Goal: Transaction & Acquisition: Purchase product/service

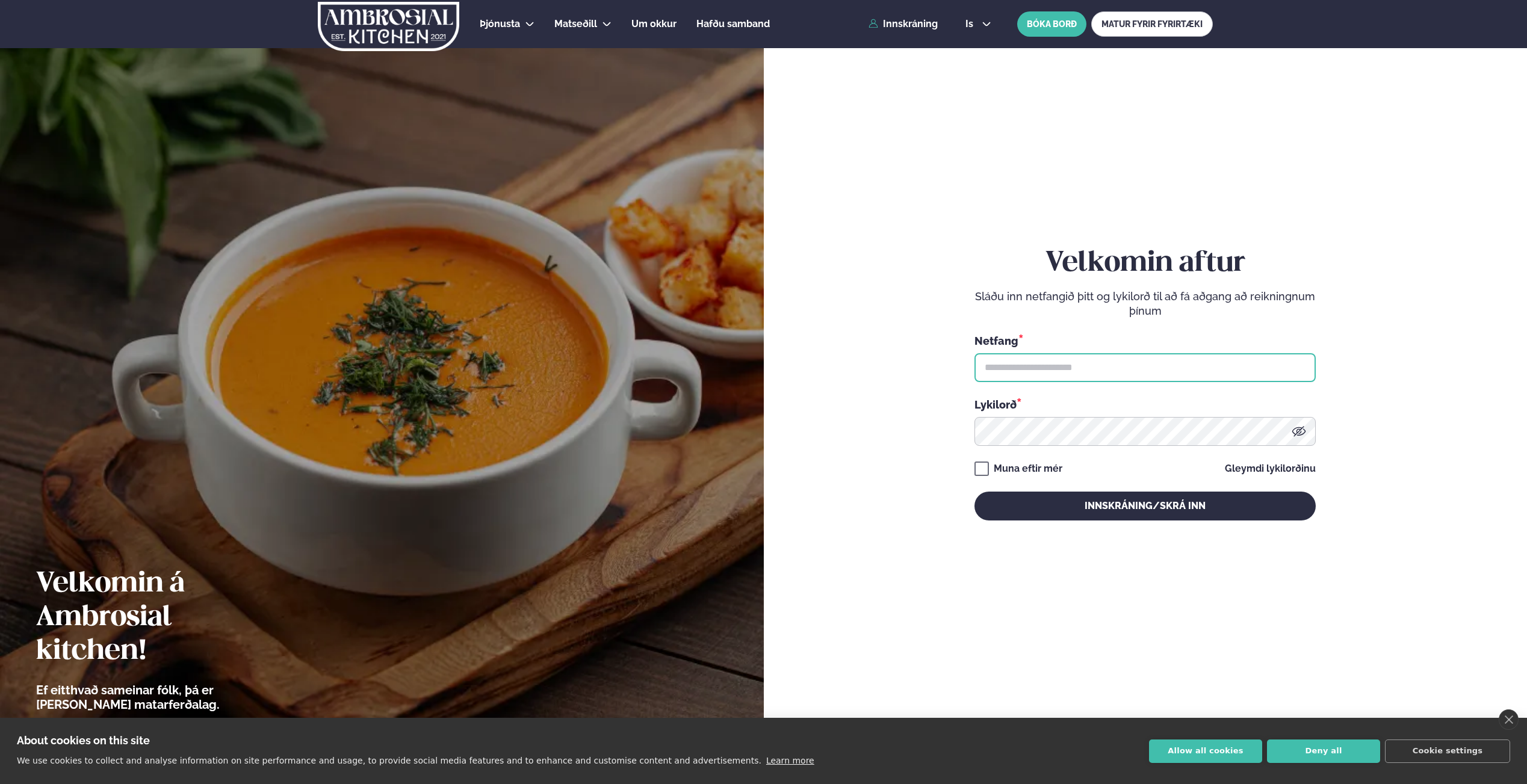
click at [1051, 380] on input "text" at bounding box center [1145, 367] width 341 height 29
type input "**********"
click at [974, 491] on button "Innskráning/Skrá inn" at bounding box center [1145, 505] width 341 height 29
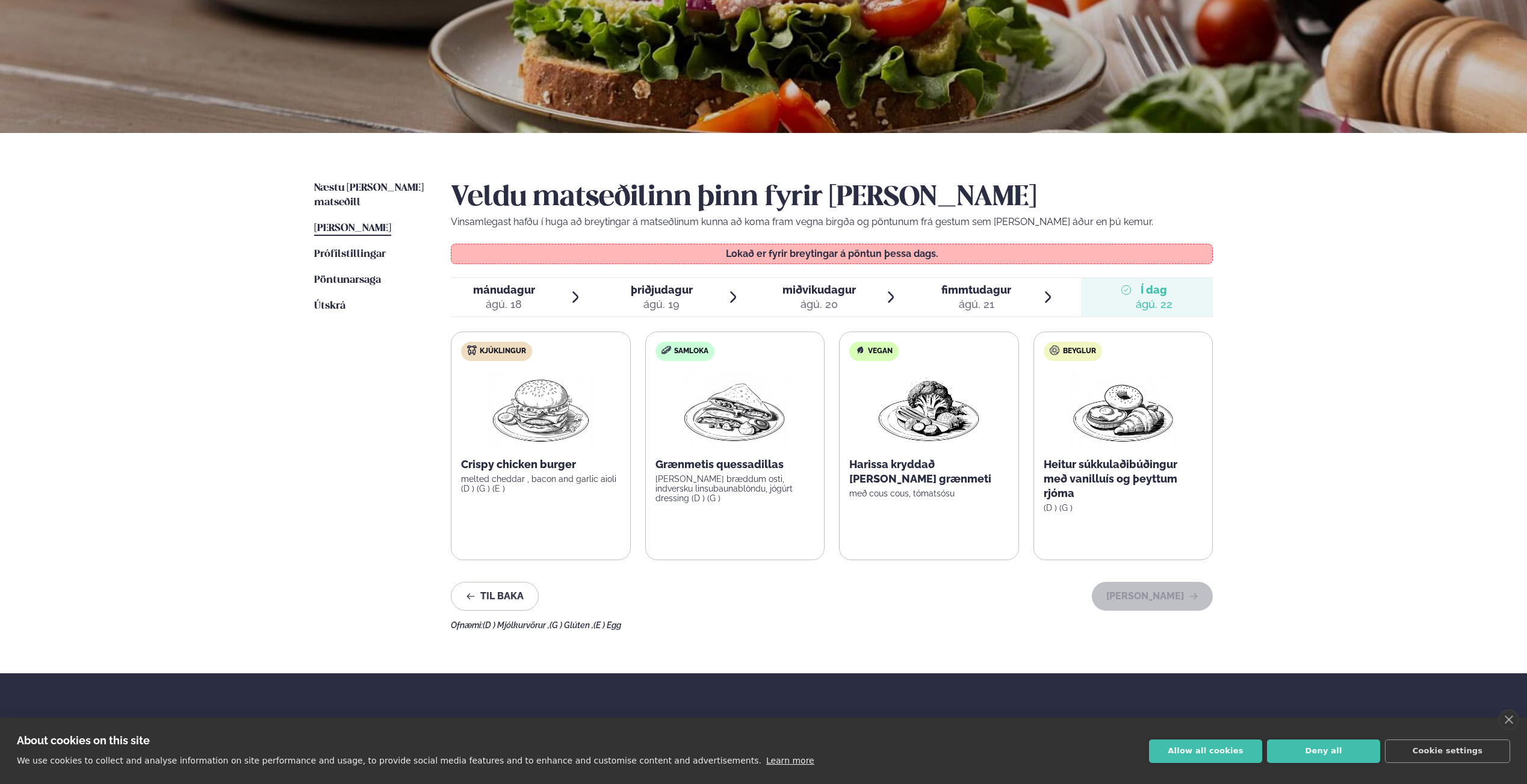
scroll to position [138, 0]
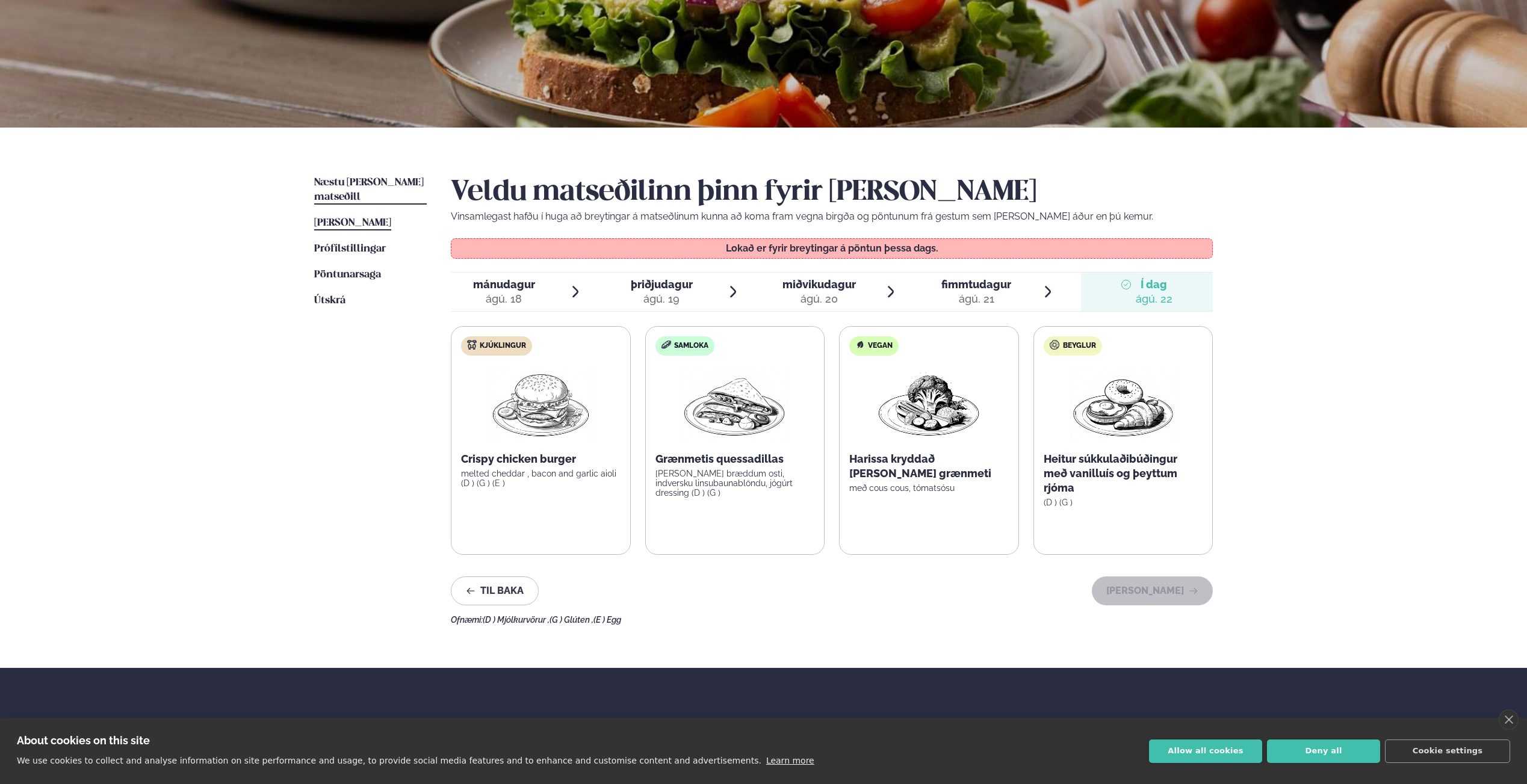
click at [346, 180] on span "Næstu [PERSON_NAME] matseðill" at bounding box center [369, 190] width 109 height 24
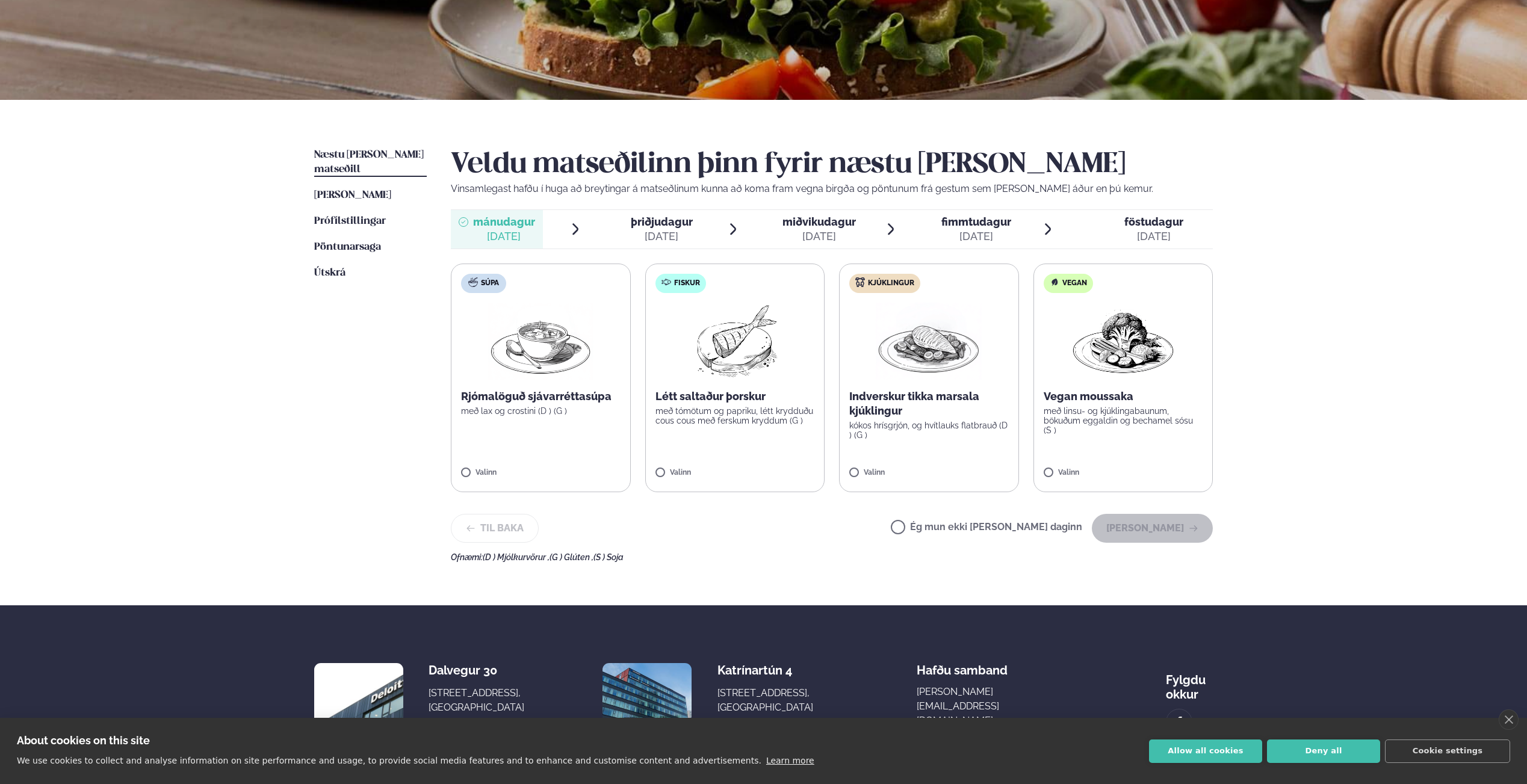
scroll to position [174, 0]
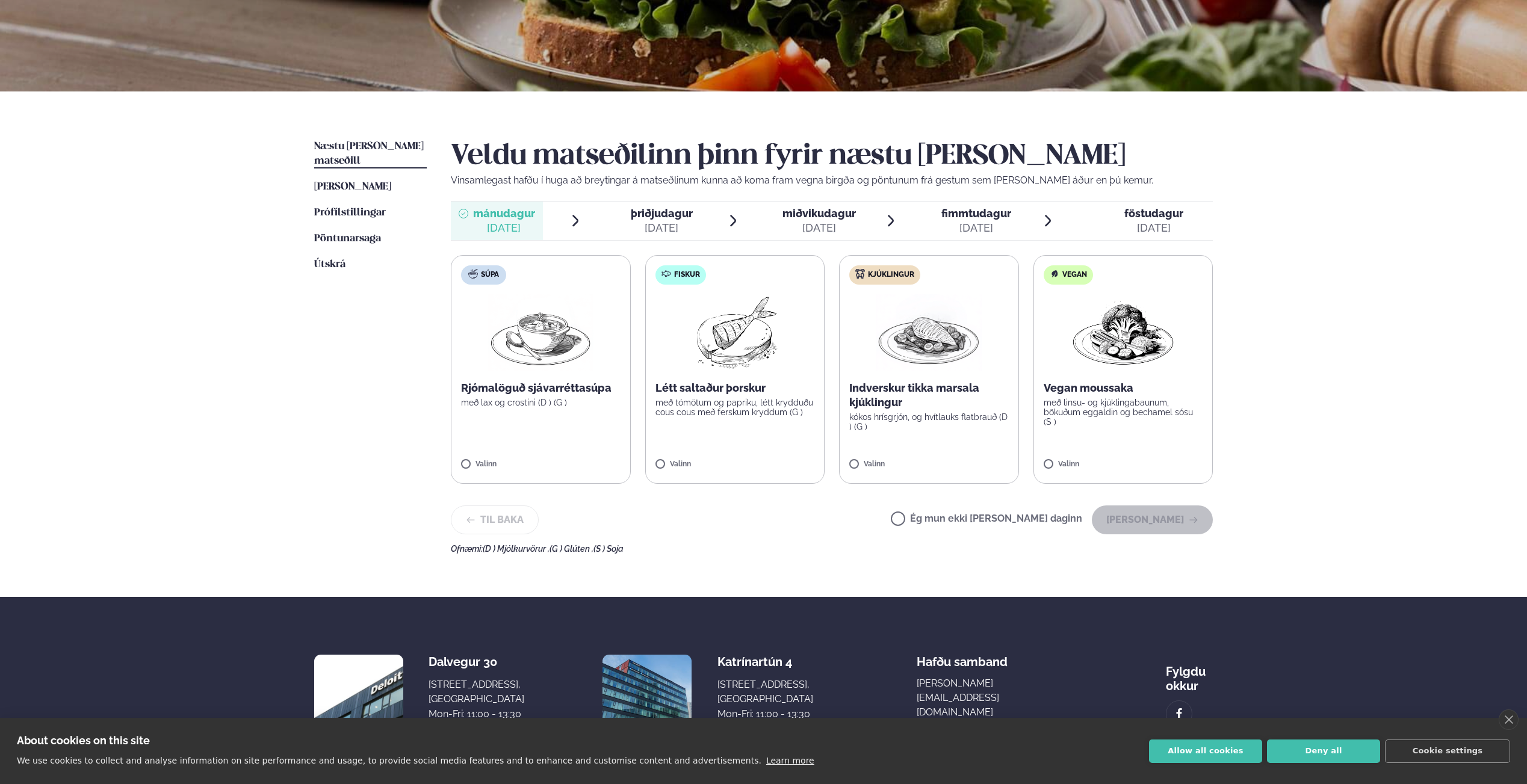
click at [711, 348] on img at bounding box center [734, 333] width 106 height 77
click at [1142, 520] on button "[PERSON_NAME]" at bounding box center [1152, 520] width 121 height 29
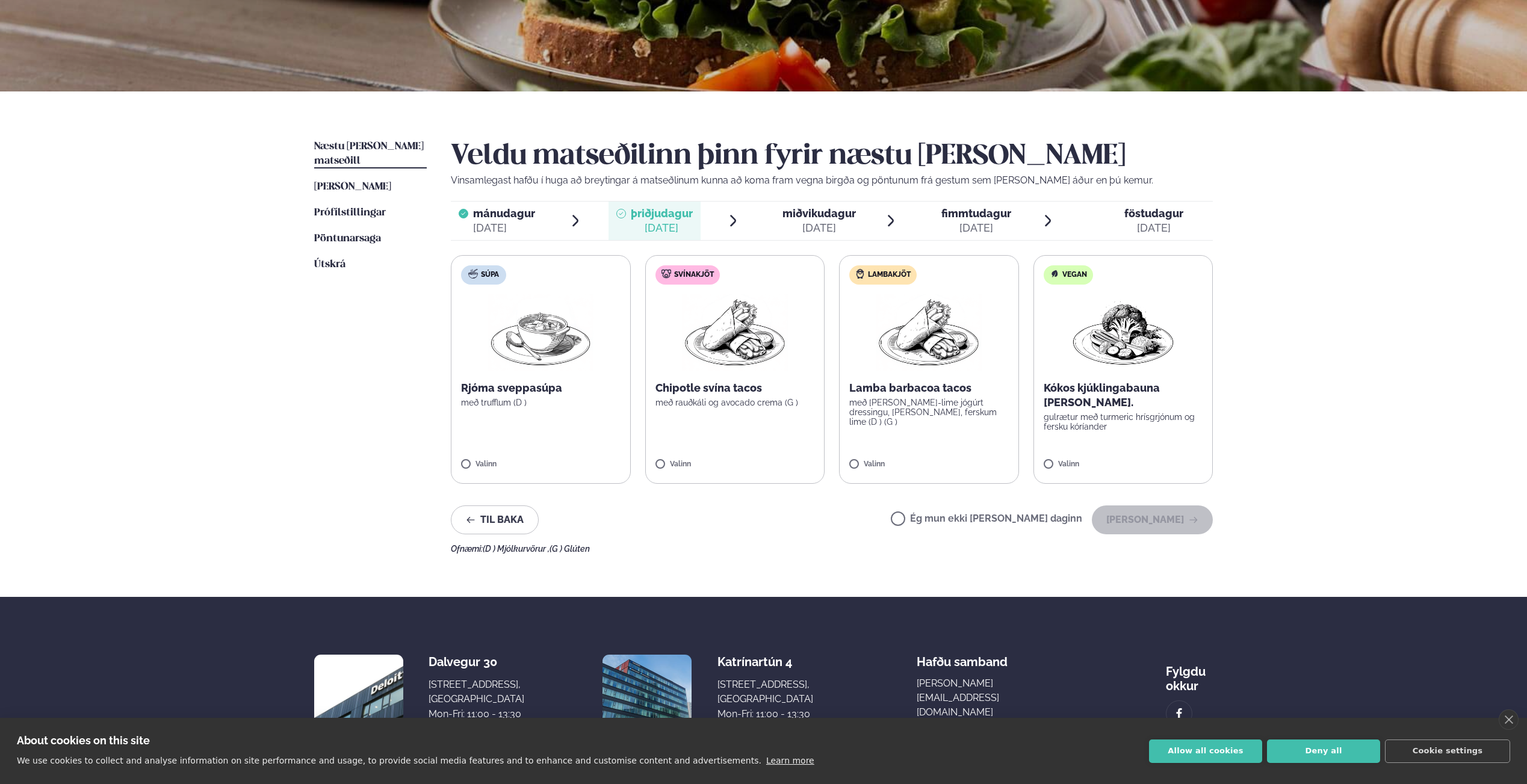
click at [513, 216] on span "mánudagur" at bounding box center [504, 213] width 62 height 12
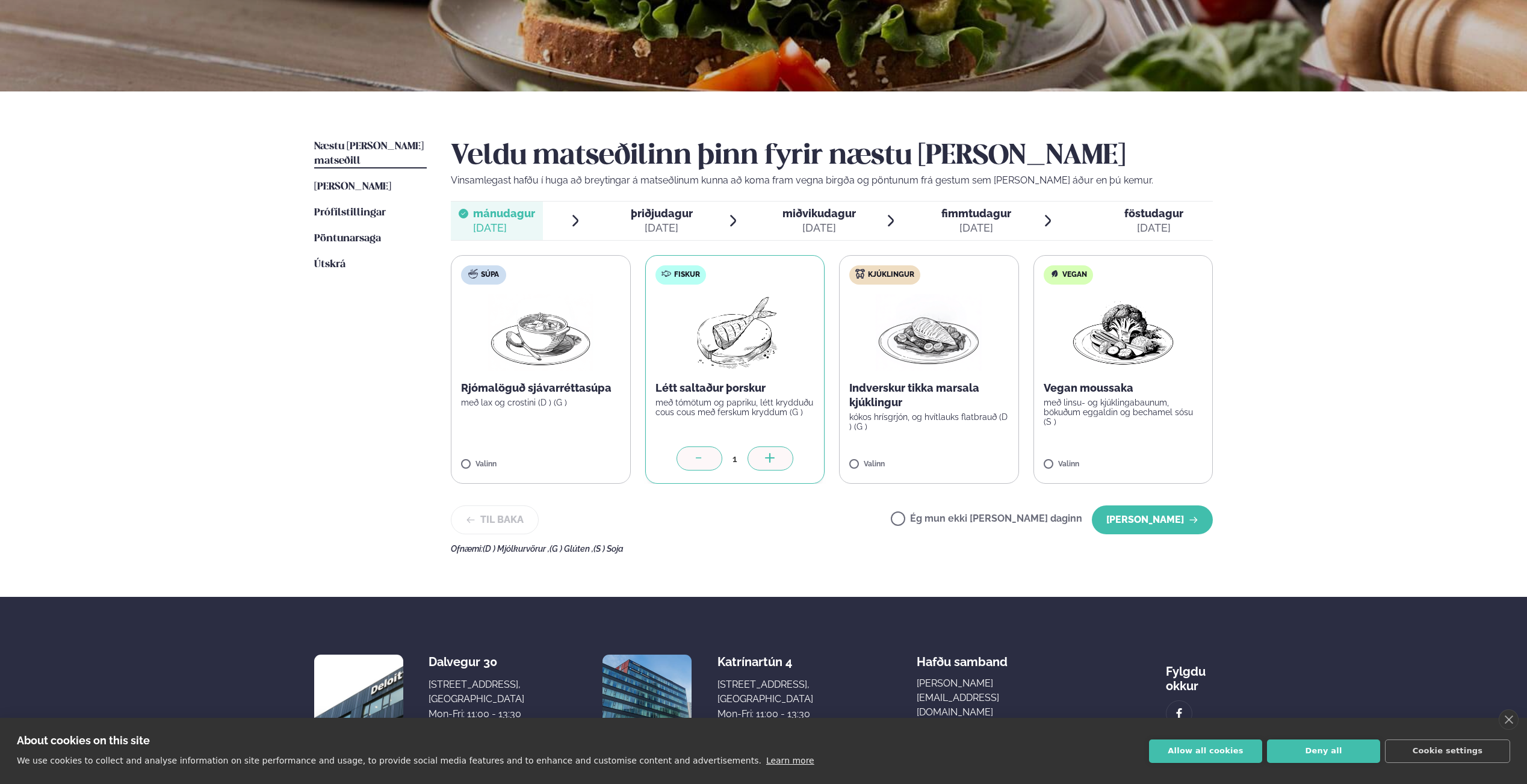
click at [641, 222] on div "[DATE]" at bounding box center [662, 228] width 62 height 14
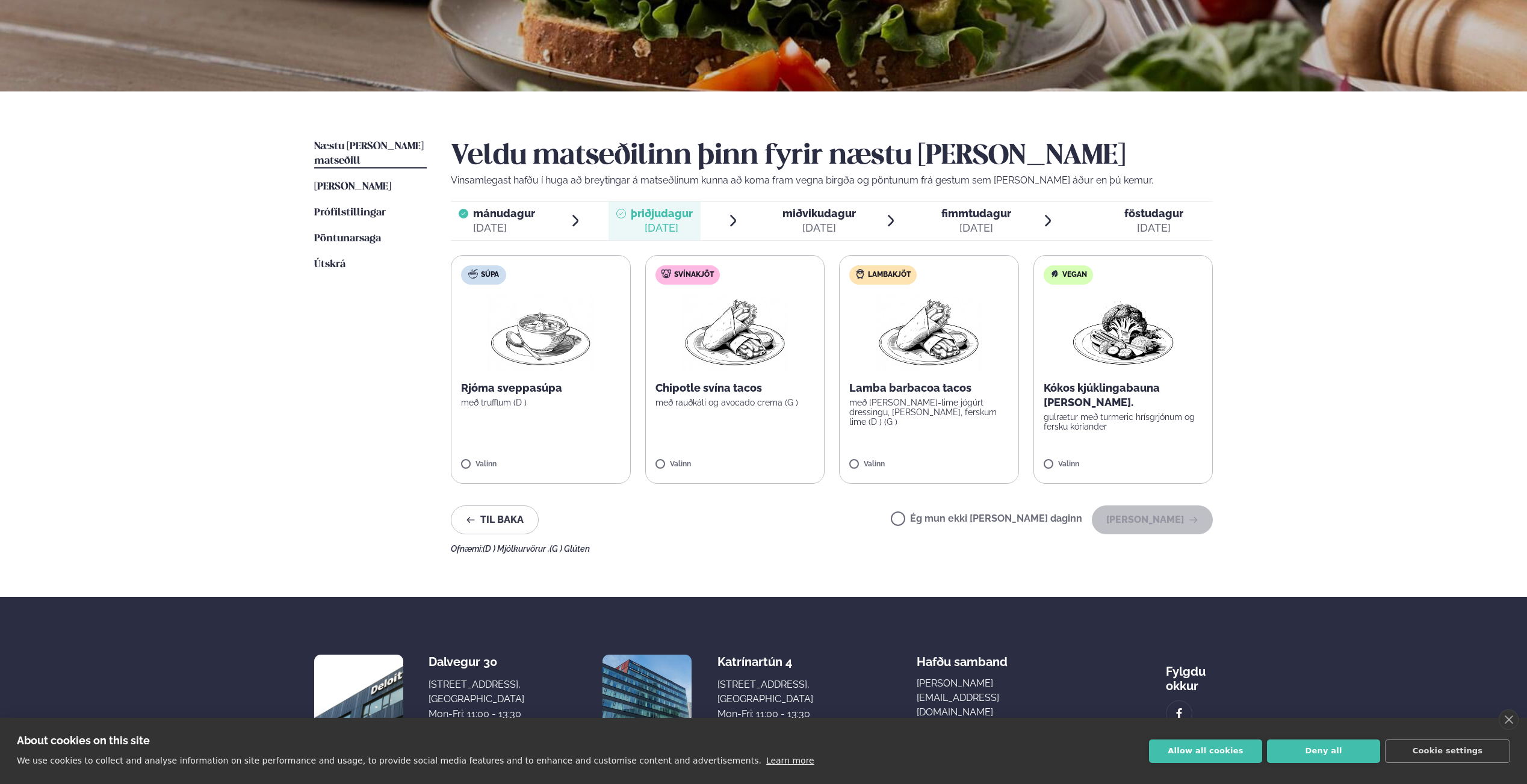
click at [930, 358] on img at bounding box center [928, 333] width 106 height 77
click at [1141, 519] on button "[PERSON_NAME]" at bounding box center [1152, 520] width 121 height 29
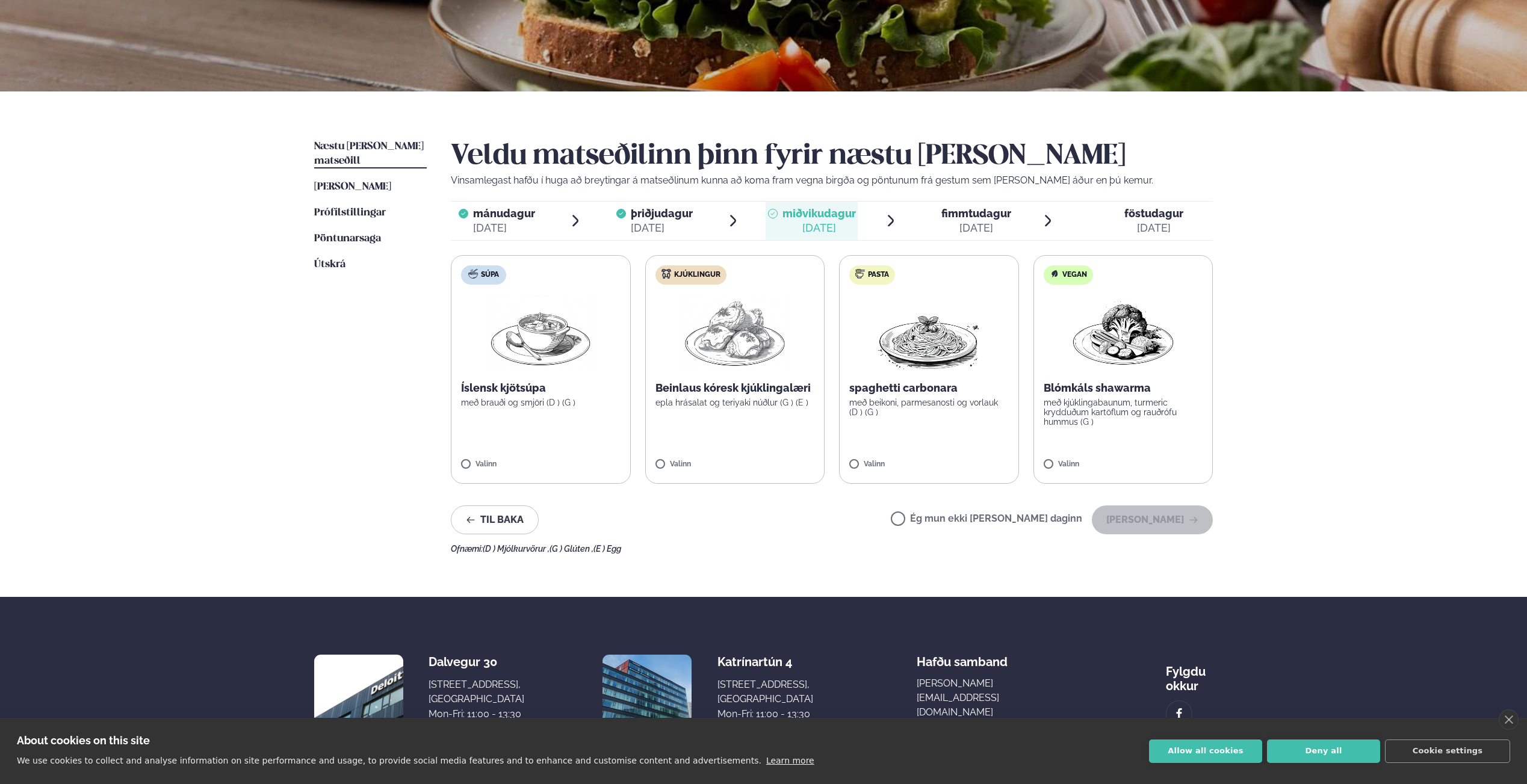
click at [716, 375] on label "Kjúklingur Beinlaus kóresk kjúklingalæri epla hrásalat og teriyaki núðlur (G ) …" at bounding box center [734, 369] width 180 height 229
click at [571, 408] on label "Súpa Íslensk kjötsúpa með brauði og smjöri (D ) (G ) Valinn" at bounding box center [540, 369] width 180 height 229
click at [485, 328] on label "Súpa Íslensk kjötsúpa með brauði og smjöri (D ) (G ) Valinn" at bounding box center [540, 369] width 180 height 229
click at [703, 458] on icon at bounding box center [699, 458] width 12 height 12
click at [699, 459] on icon at bounding box center [699, 458] width 12 height 12
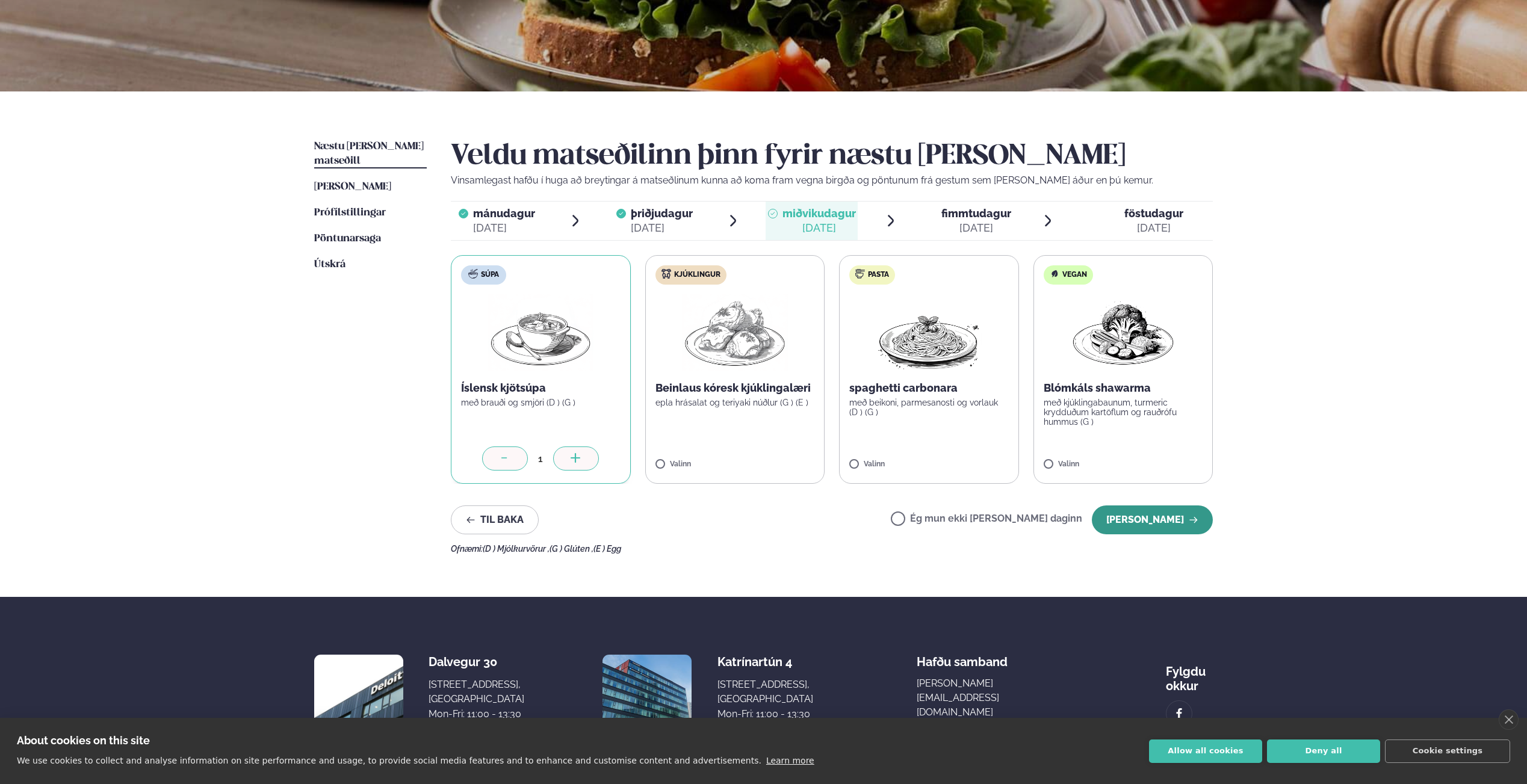
click at [1174, 524] on button "[PERSON_NAME]" at bounding box center [1152, 520] width 121 height 29
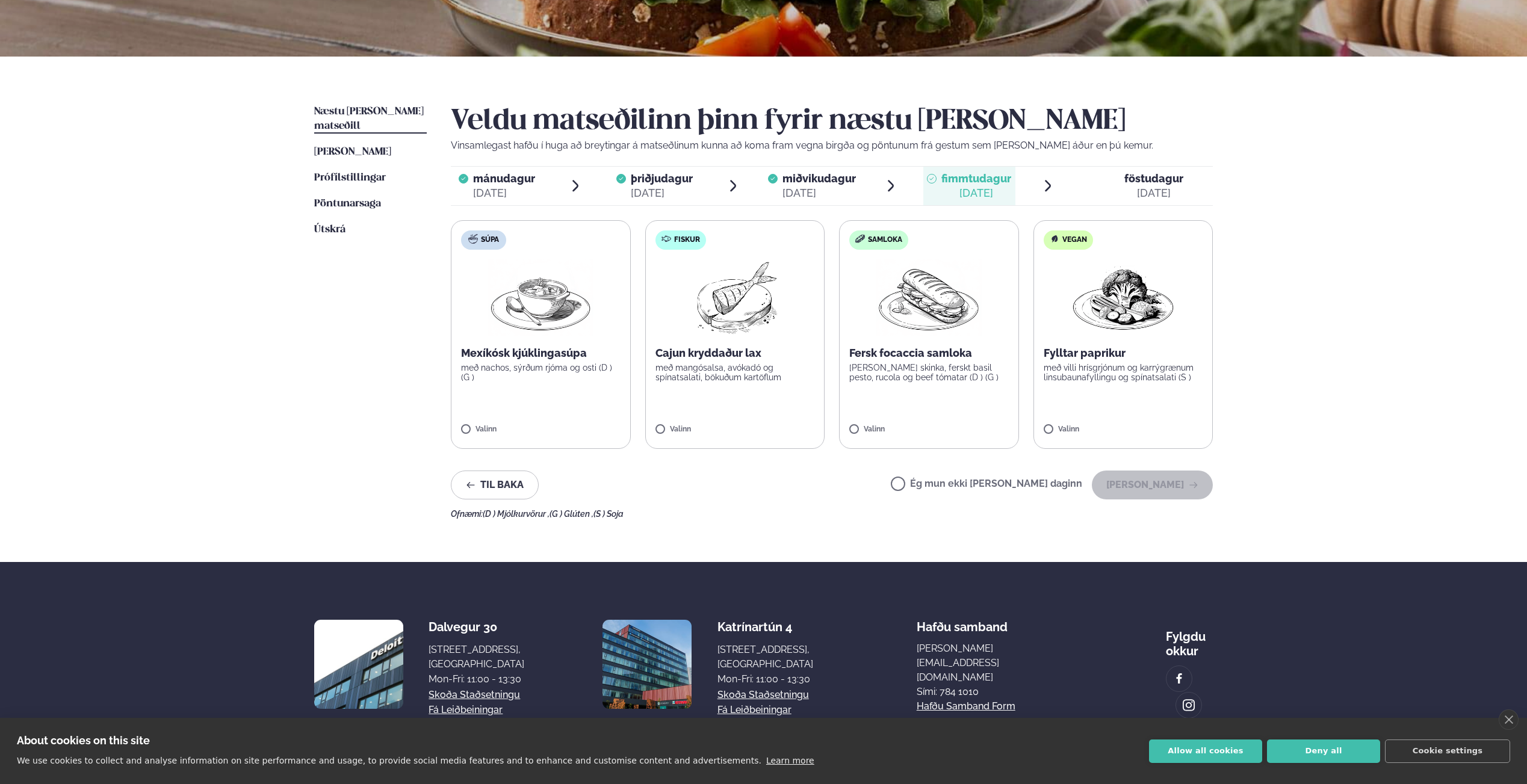
scroll to position [210, 0]
click at [709, 344] on label "Fiskur Cajun kryddaður lax með mangósalsa, avókadó og spínatsalati, bökuðum kar…" at bounding box center [734, 333] width 180 height 229
click at [1140, 486] on button "[PERSON_NAME]" at bounding box center [1152, 484] width 121 height 29
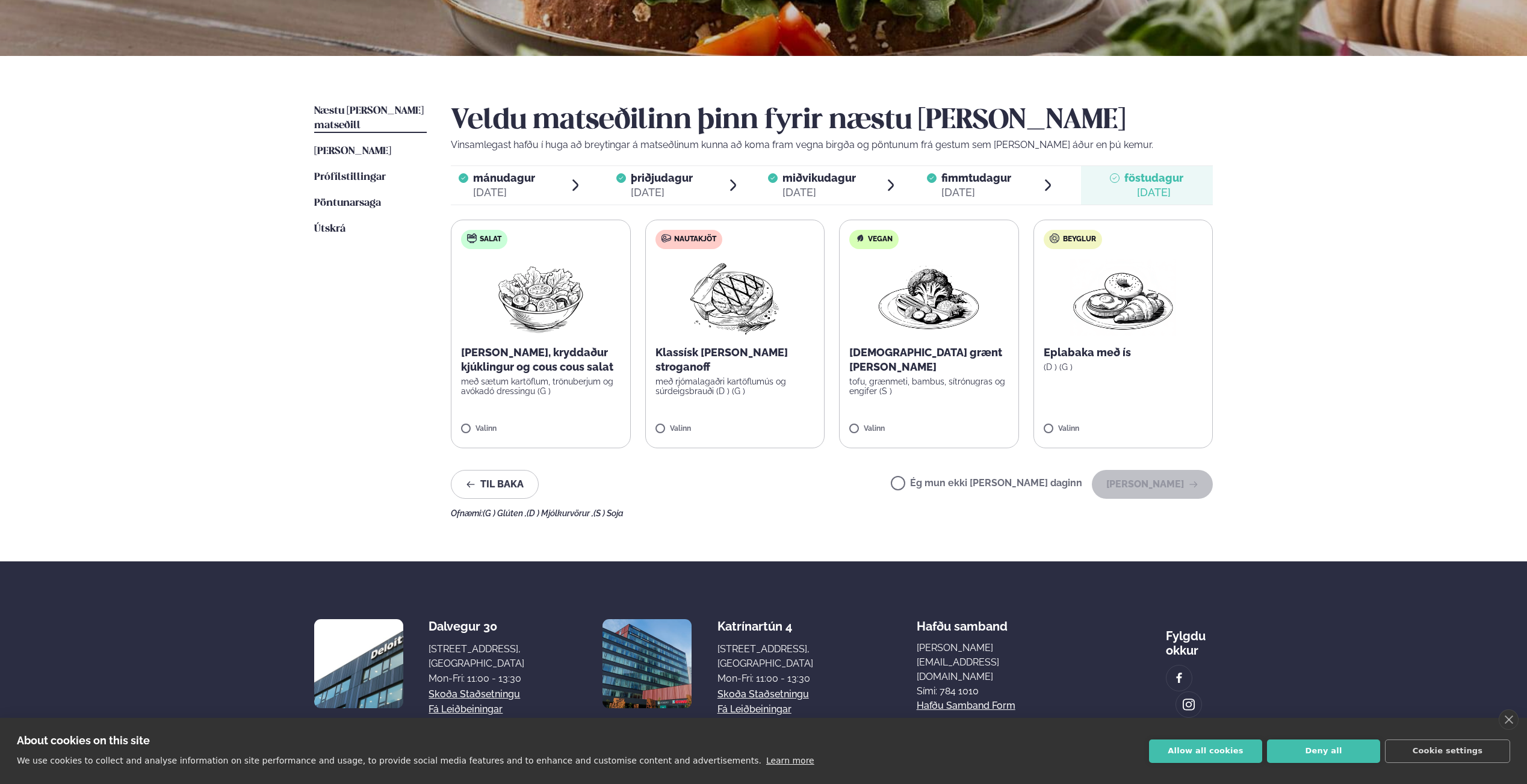
click at [681, 376] on p "með rjómalagaðri kartöflumús og súrdeigsbrauði (D ) (G )" at bounding box center [734, 386] width 159 height 19
click at [1149, 489] on button "[PERSON_NAME]" at bounding box center [1152, 484] width 121 height 29
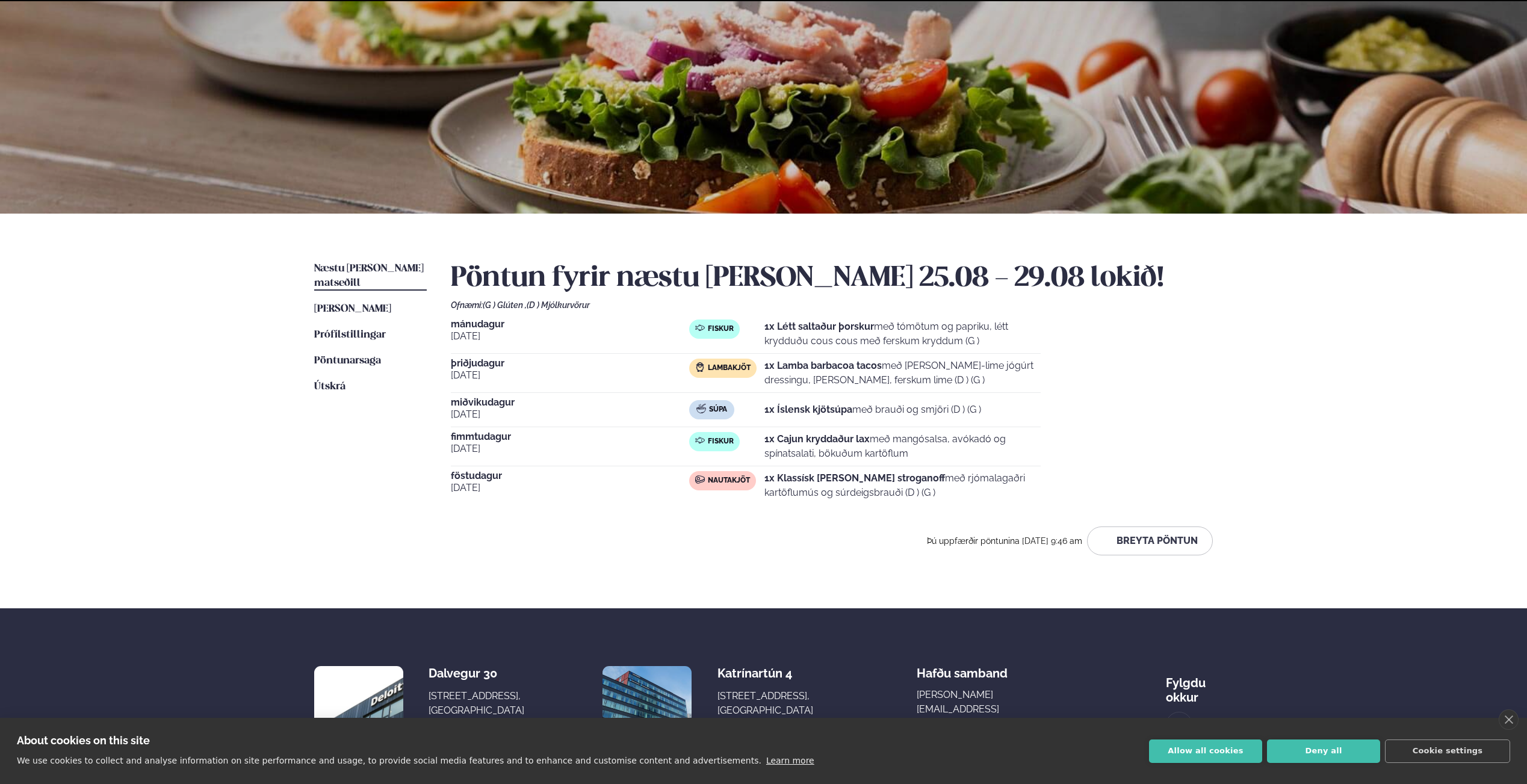
scroll to position [120, 0]
